Goal: Understand process/instructions: Learn how to perform a task or action

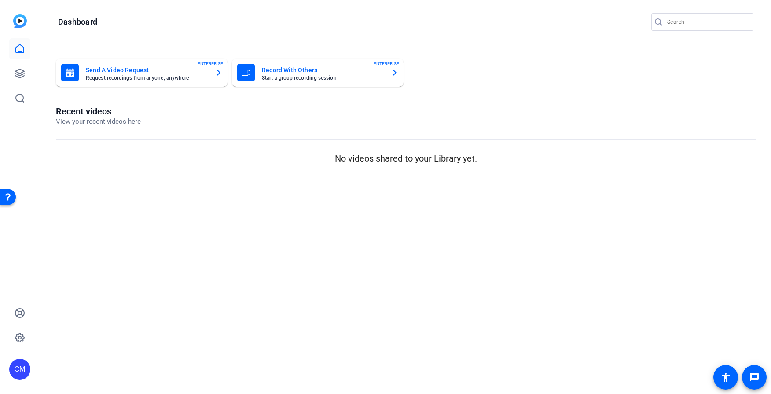
click at [19, 21] on img at bounding box center [20, 21] width 14 height 14
click at [18, 20] on img at bounding box center [20, 21] width 14 height 14
click at [6, 197] on div "Open Resource Center" at bounding box center [7, 196] width 7 height 7
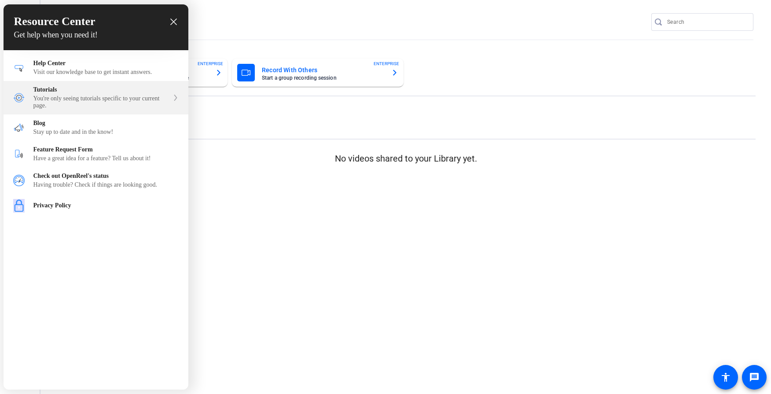
click at [67, 98] on div "You're only seeing tutorials specific to your current page." at bounding box center [101, 102] width 136 height 14
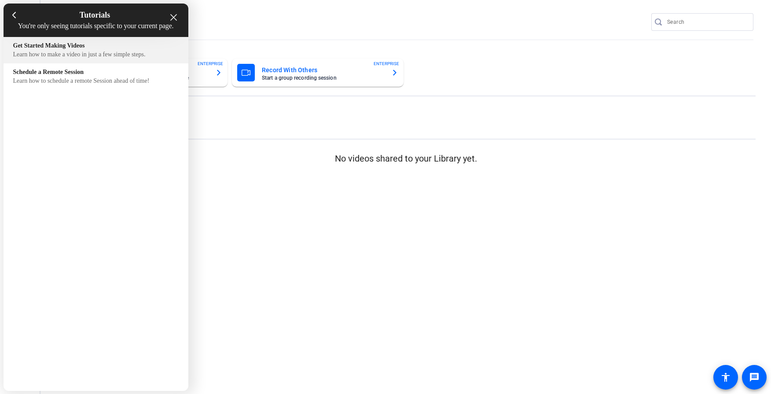
click at [128, 58] on div "Learn how to make a video in just a few simple steps." at bounding box center [95, 54] width 165 height 7
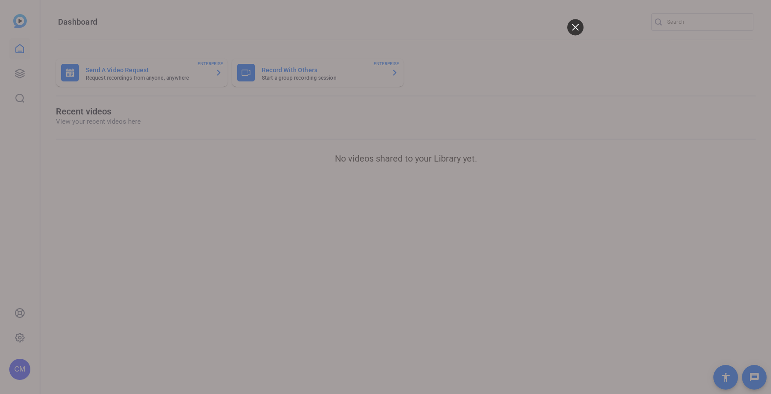
click at [532, 22] on html at bounding box center [385, 197] width 396 height 394
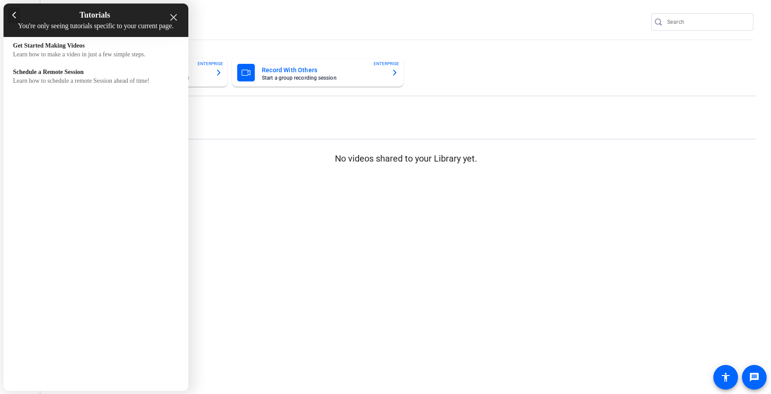
click at [16, 18] on div at bounding box center [14, 15] width 13 height 16
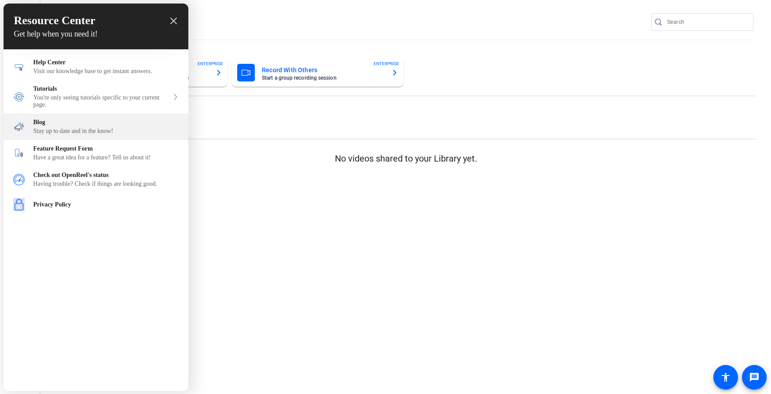
click at [54, 128] on div "Stay up to date and in the know!" at bounding box center [105, 131] width 145 height 7
